Goal: Find contact information: Find contact information

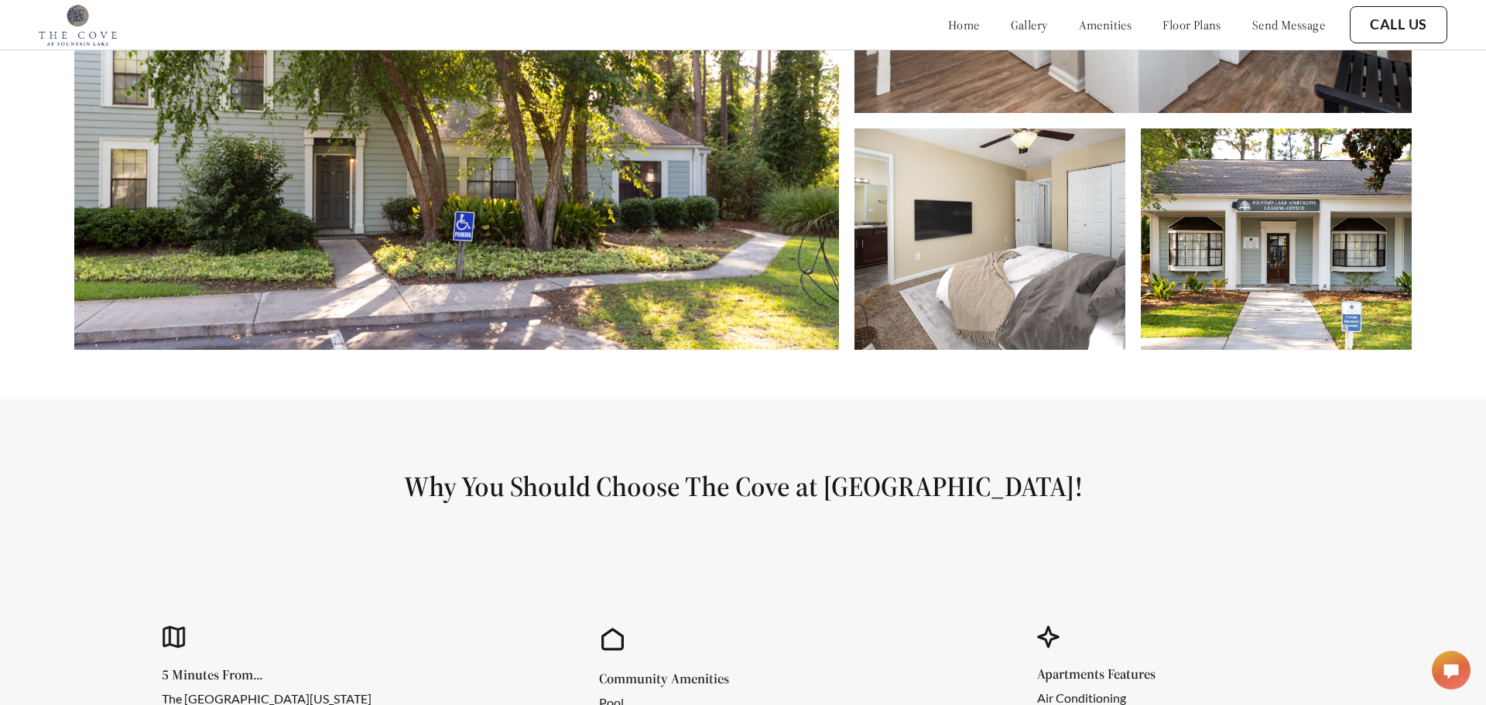
scroll to position [974, 0]
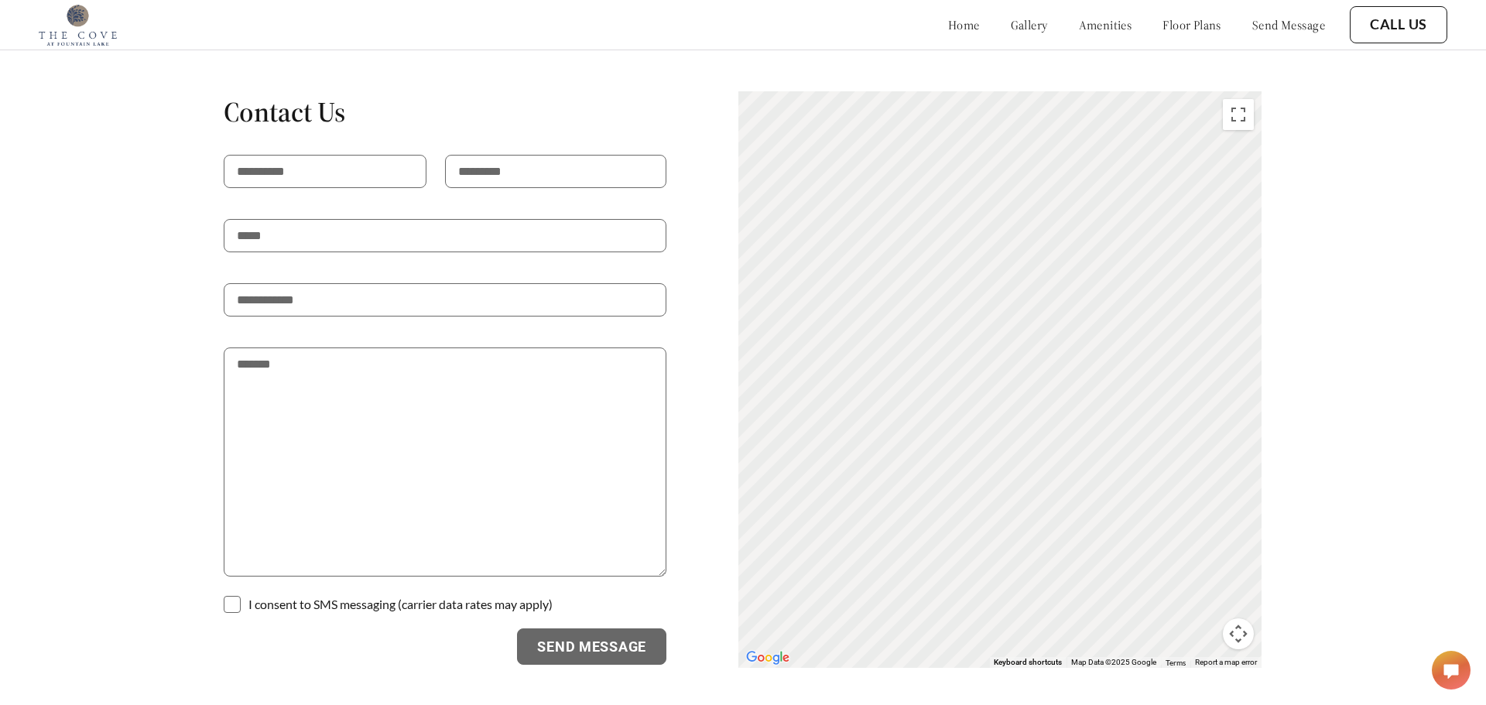
scroll to position [2641, 0]
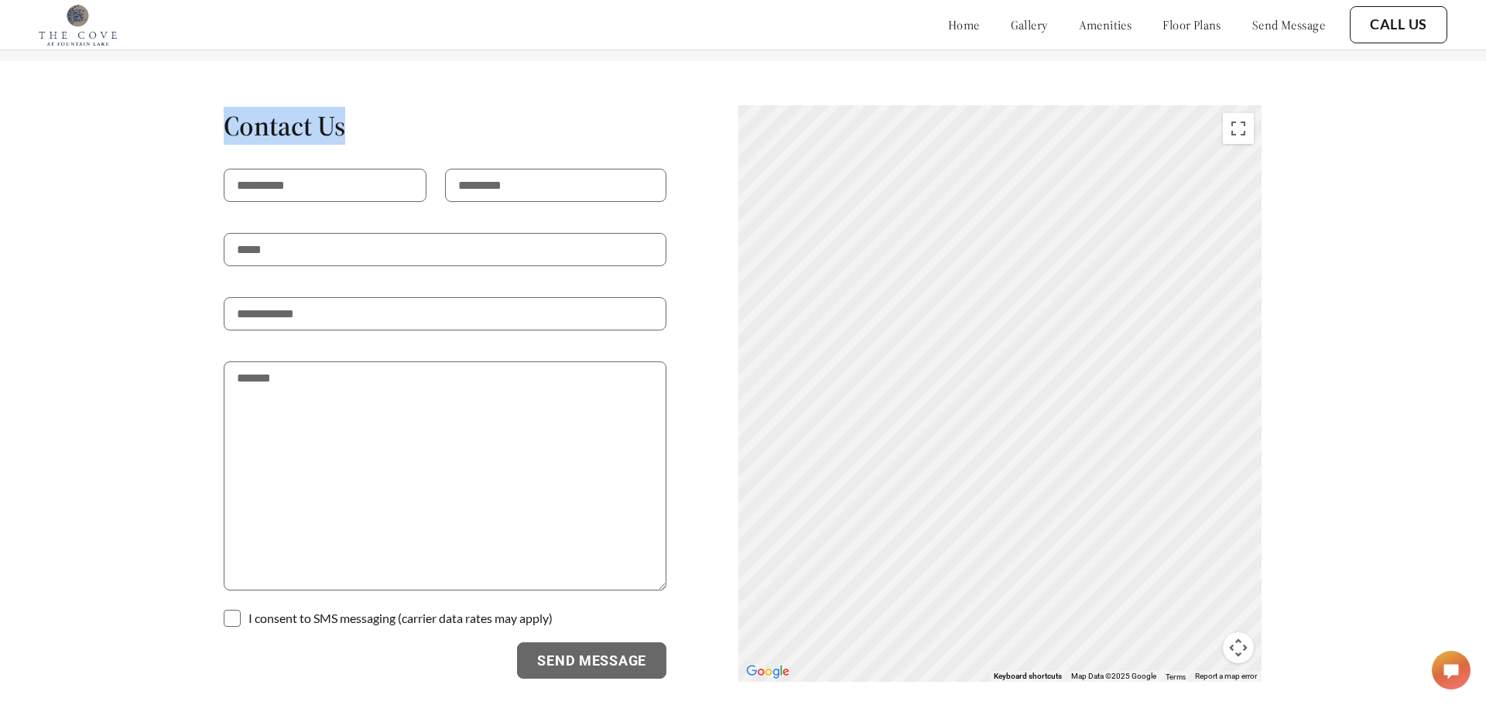
drag, startPoint x: 149, startPoint y: 103, endPoint x: 363, endPoint y: 101, distance: 214.4
click at [363, 104] on div "Contact Us I consent to SMS messaging (carrier data rates may apply) Send Messa…" at bounding box center [743, 393] width 1308 height 578
copy h1 "Contact Us"
